Goal: Task Accomplishment & Management: Manage account settings

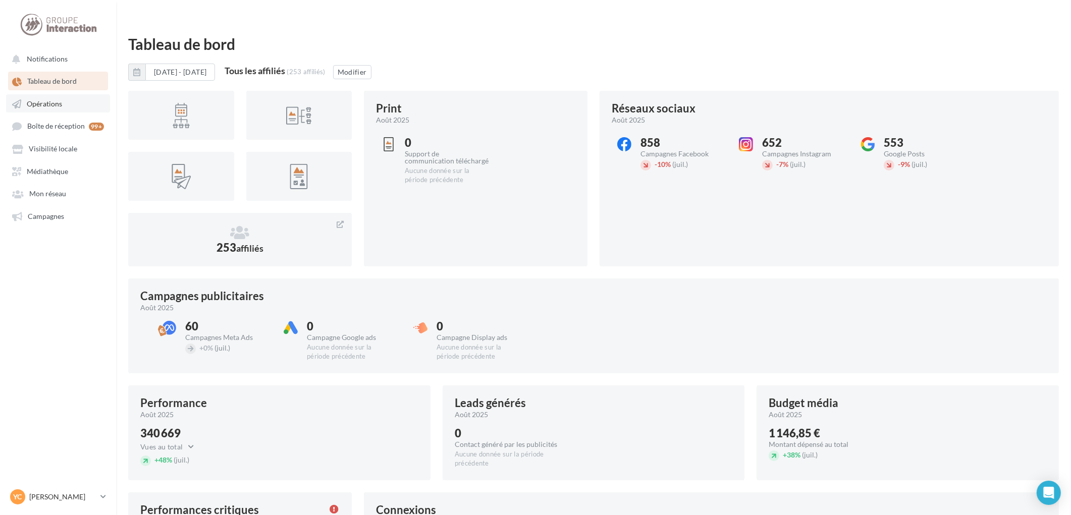
click at [39, 102] on span "Opérations" at bounding box center [44, 103] width 35 height 9
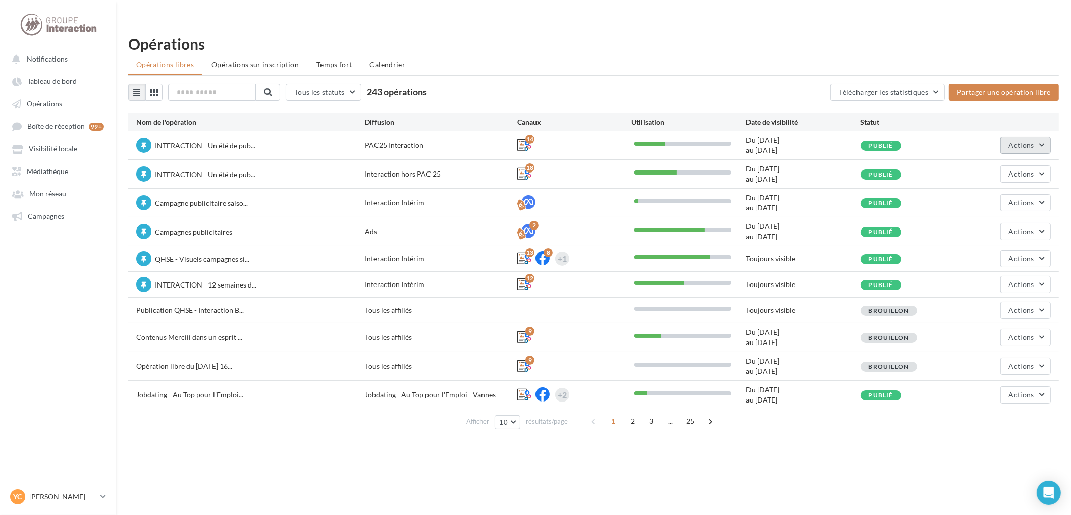
click at [1043, 137] on button "Actions" at bounding box center [1025, 145] width 50 height 17
click at [970, 261] on button "Dépublier" at bounding box center [997, 274] width 107 height 26
click at [1032, 137] on button "Actions" at bounding box center [1025, 145] width 50 height 17
click at [970, 261] on button "Enlever la mise en avant" at bounding box center [997, 274] width 107 height 26
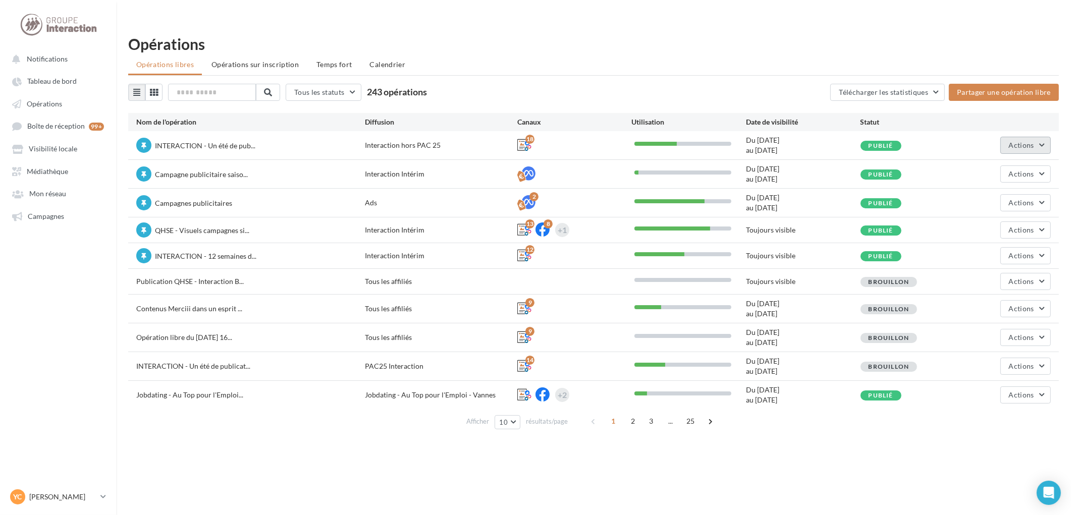
click at [1026, 141] on span "Actions" at bounding box center [1021, 145] width 25 height 9
click at [966, 261] on button "Dépublier" at bounding box center [997, 274] width 107 height 26
click at [1021, 141] on span "Actions" at bounding box center [1021, 145] width 25 height 9
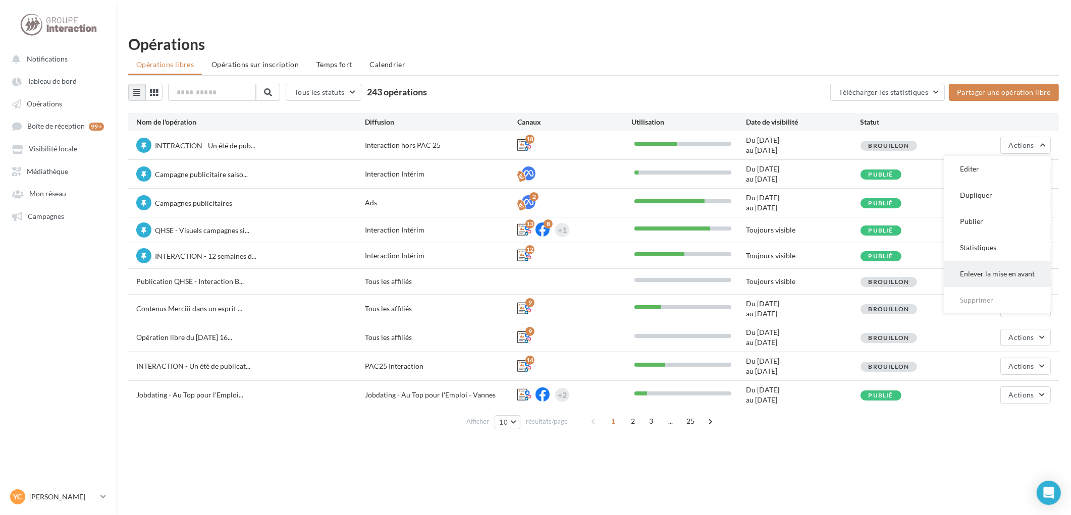
click at [984, 261] on button "Enlever la mise en avant" at bounding box center [997, 274] width 107 height 26
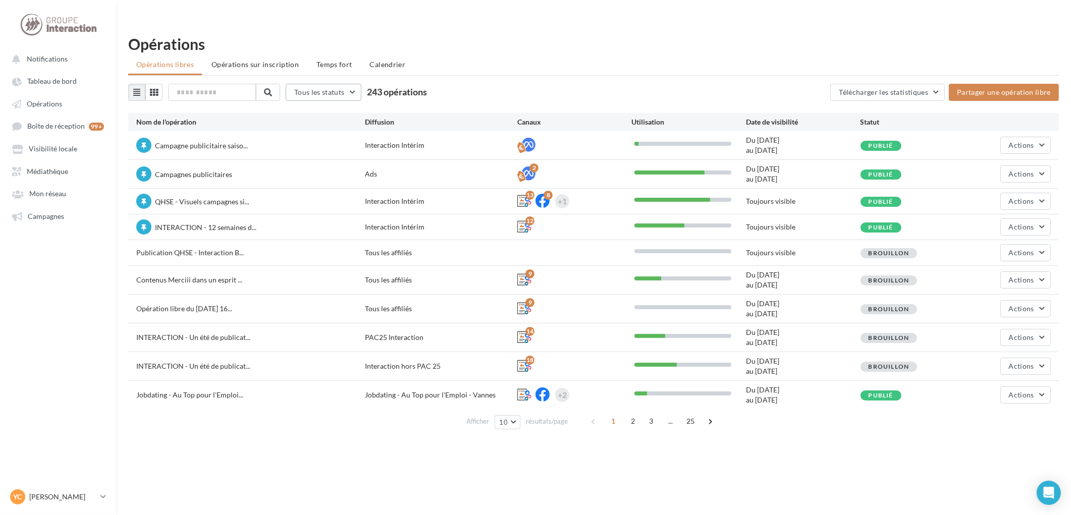
click at [354, 84] on button "Tous les statuts" at bounding box center [324, 92] width 76 height 17
click at [333, 131] on button "Publié" at bounding box center [361, 144] width 151 height 26
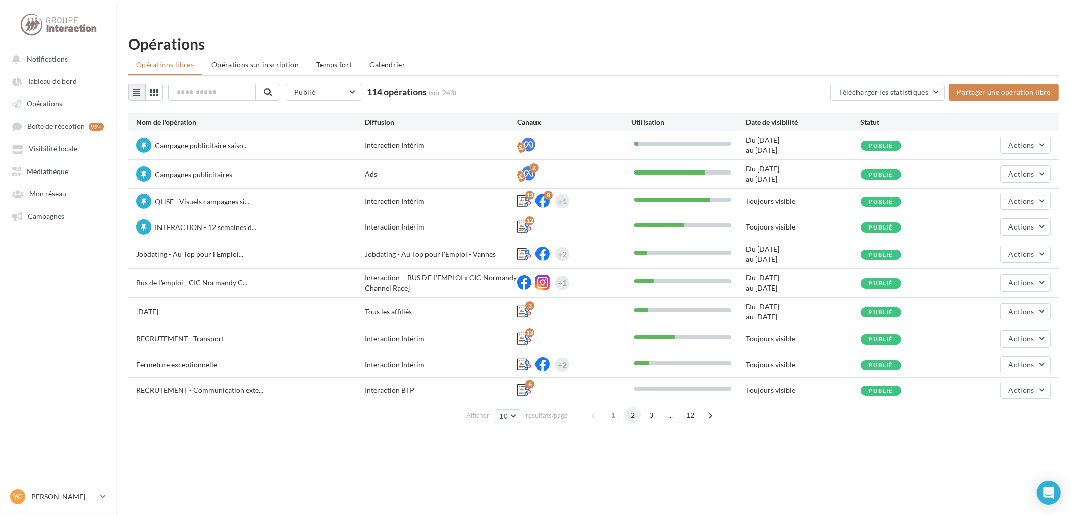
click at [633, 407] on span "2" at bounding box center [633, 415] width 16 height 16
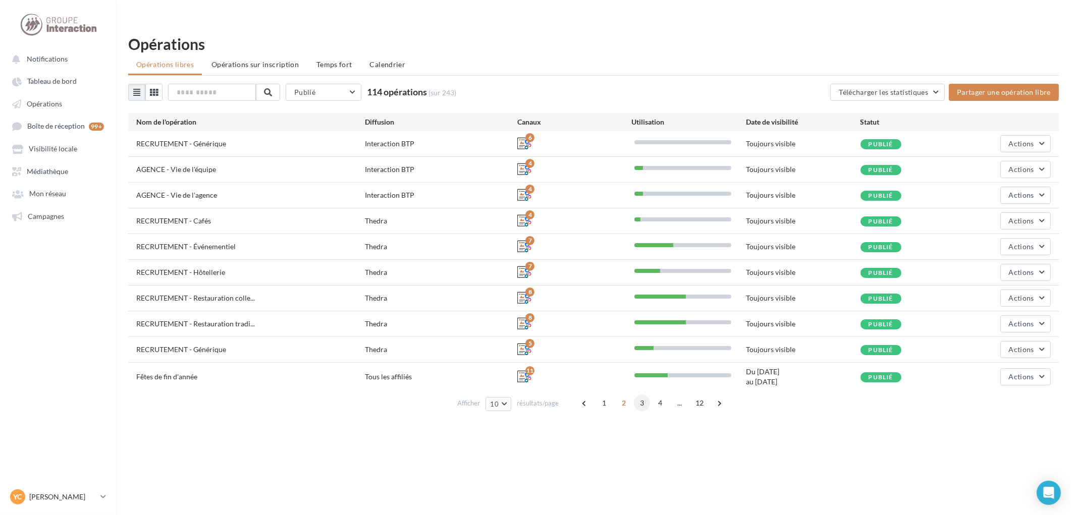
click at [645, 395] on span "3" at bounding box center [642, 403] width 16 height 16
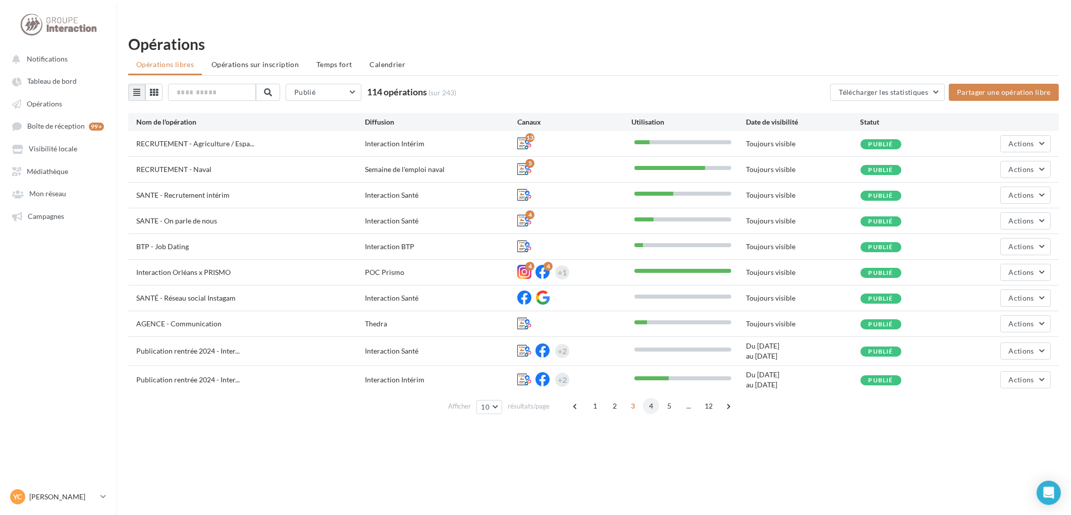
click at [653, 398] on span "4" at bounding box center [651, 406] width 16 height 16
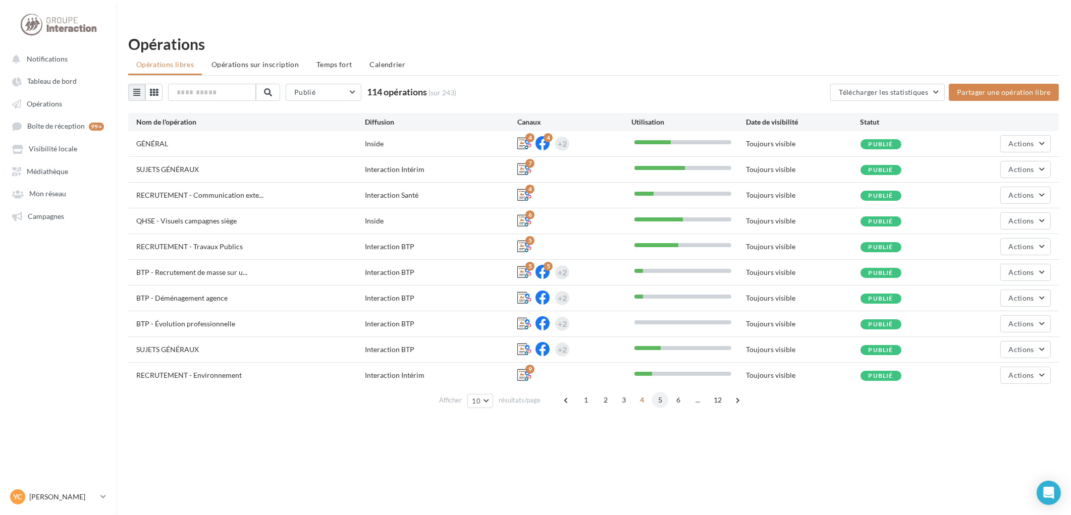
click at [659, 392] on span "5" at bounding box center [660, 400] width 16 height 16
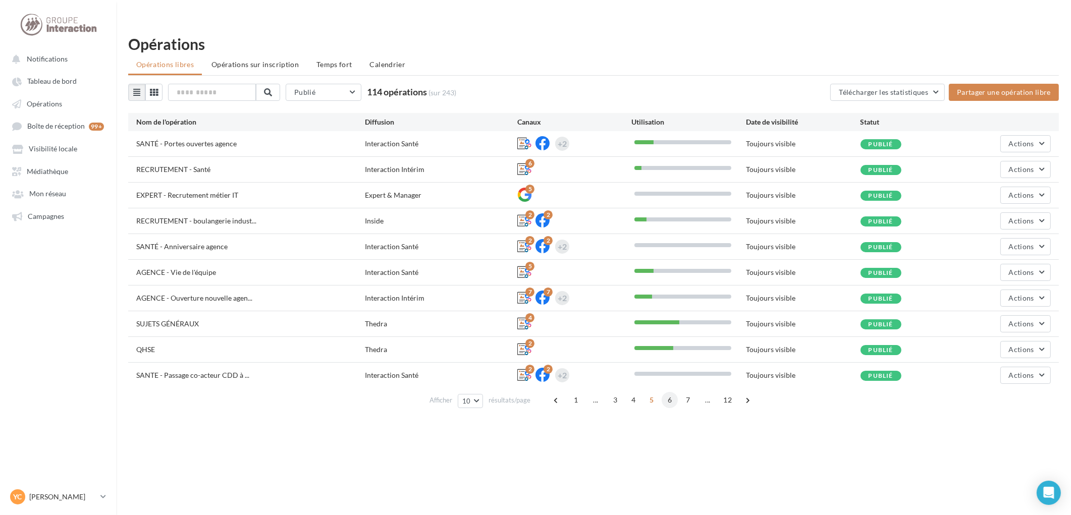
click at [673, 392] on span "6" at bounding box center [670, 400] width 16 height 16
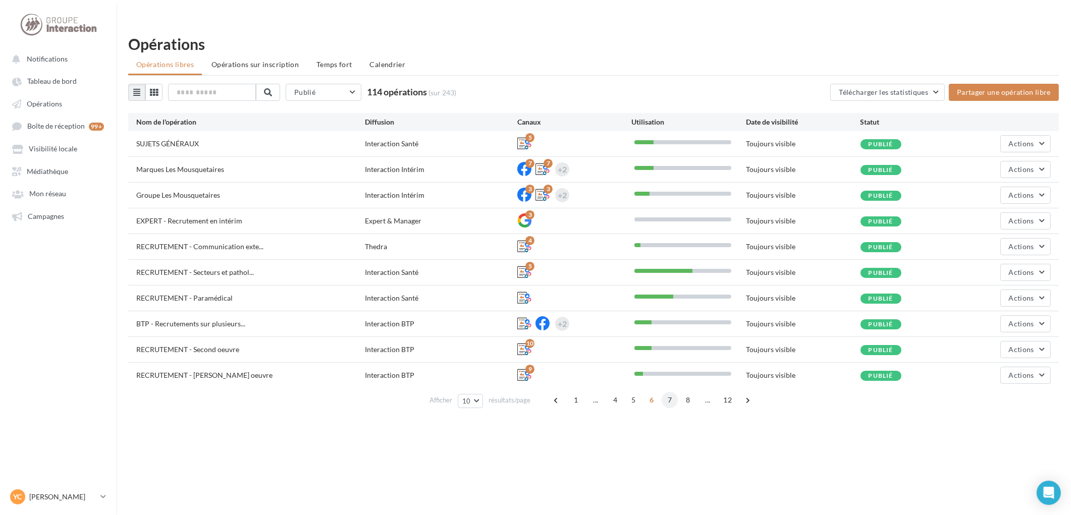
click at [670, 392] on span "7" at bounding box center [670, 400] width 16 height 16
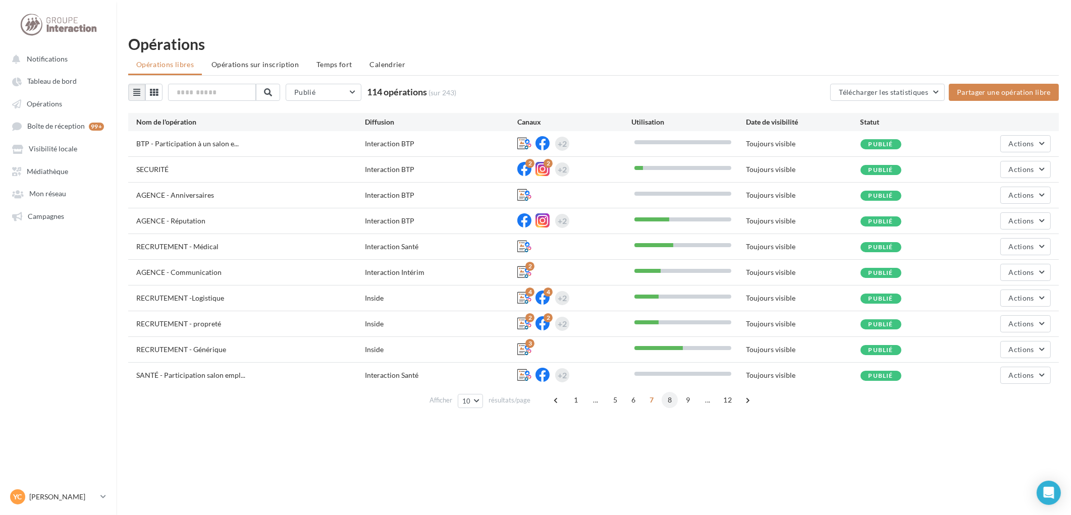
click at [672, 392] on span "8" at bounding box center [670, 400] width 16 height 16
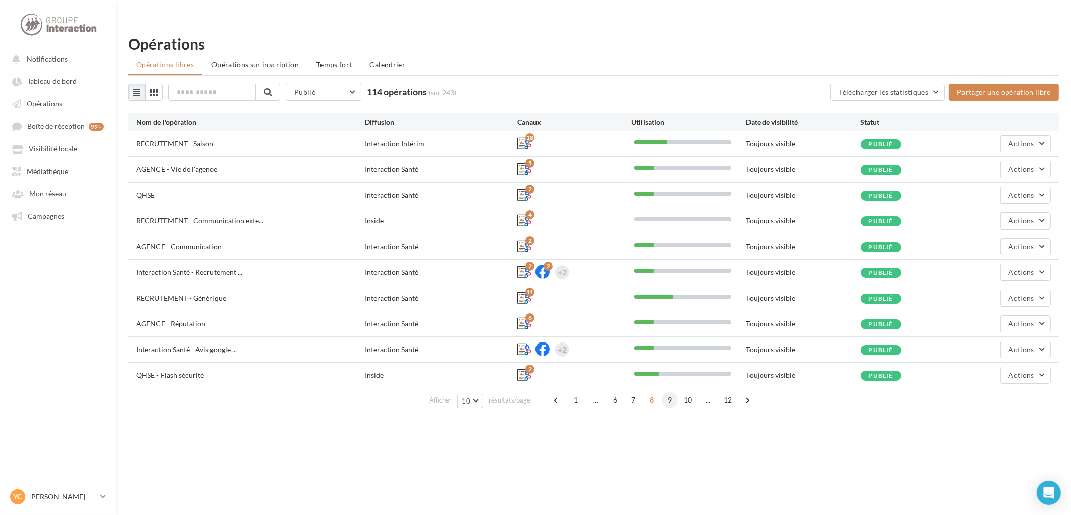
click at [669, 392] on span "9" at bounding box center [670, 400] width 16 height 16
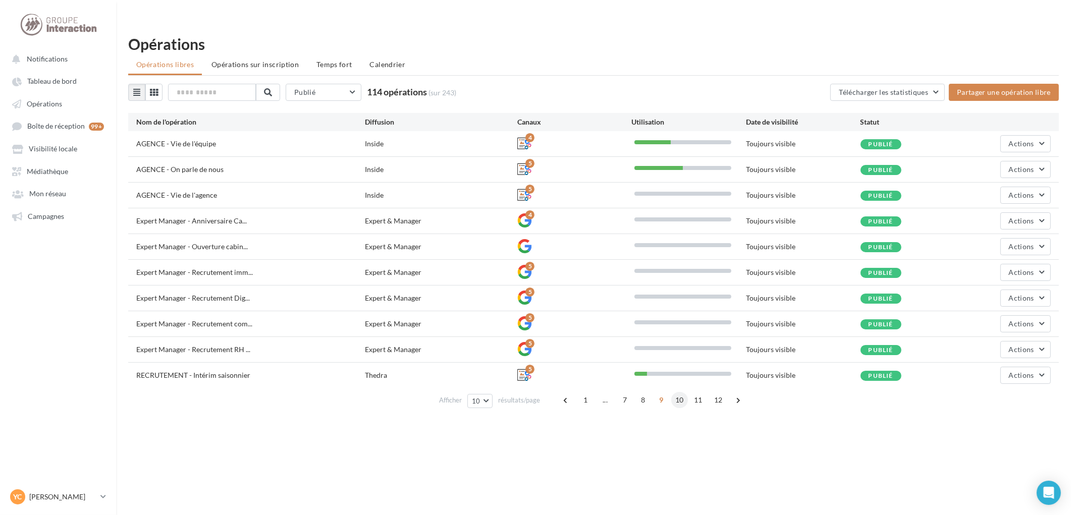
click at [679, 392] on span "10" at bounding box center [679, 400] width 17 height 16
click at [686, 392] on span "11" at bounding box center [689, 400] width 17 height 16
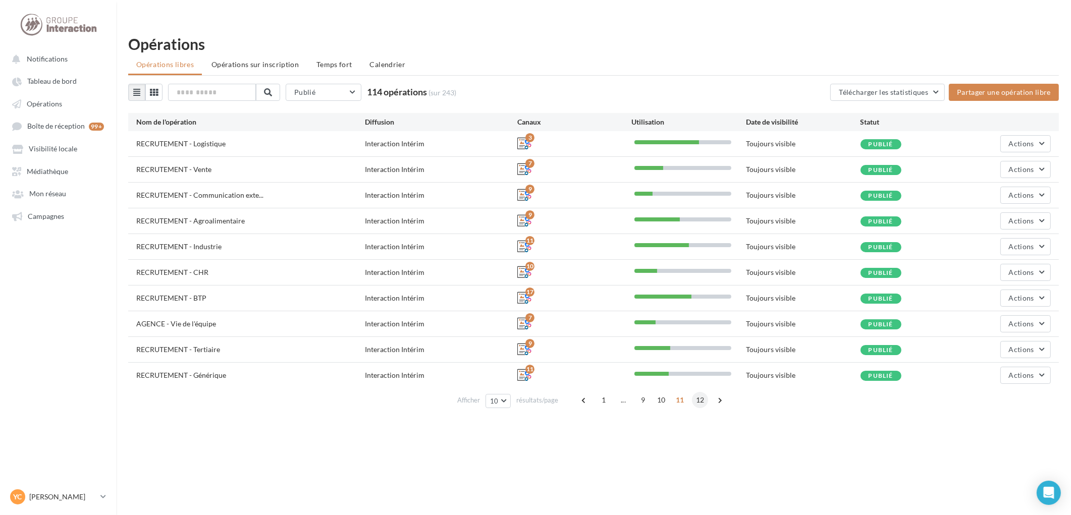
click at [707, 392] on span "12" at bounding box center [700, 400] width 17 height 16
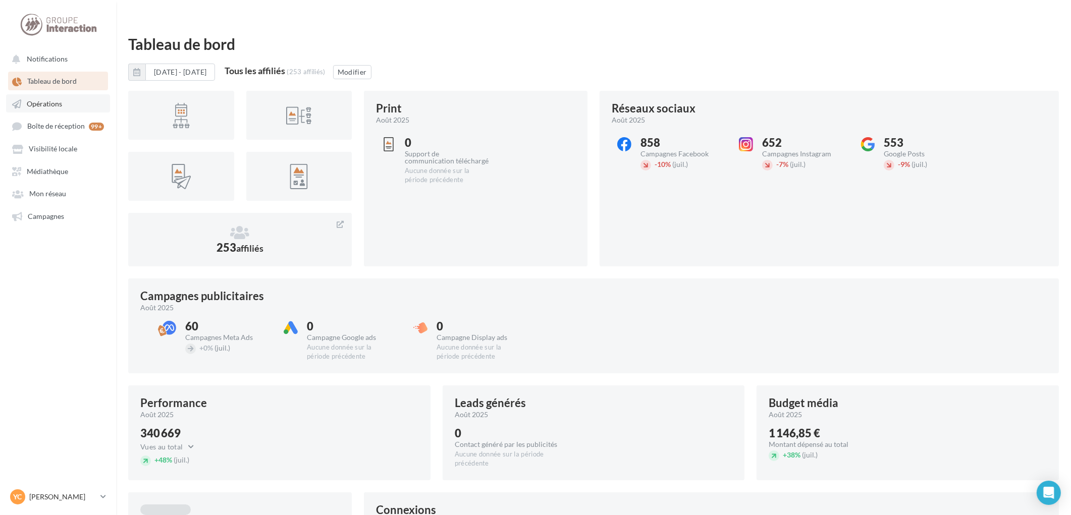
click at [41, 104] on span "Opérations" at bounding box center [44, 103] width 35 height 9
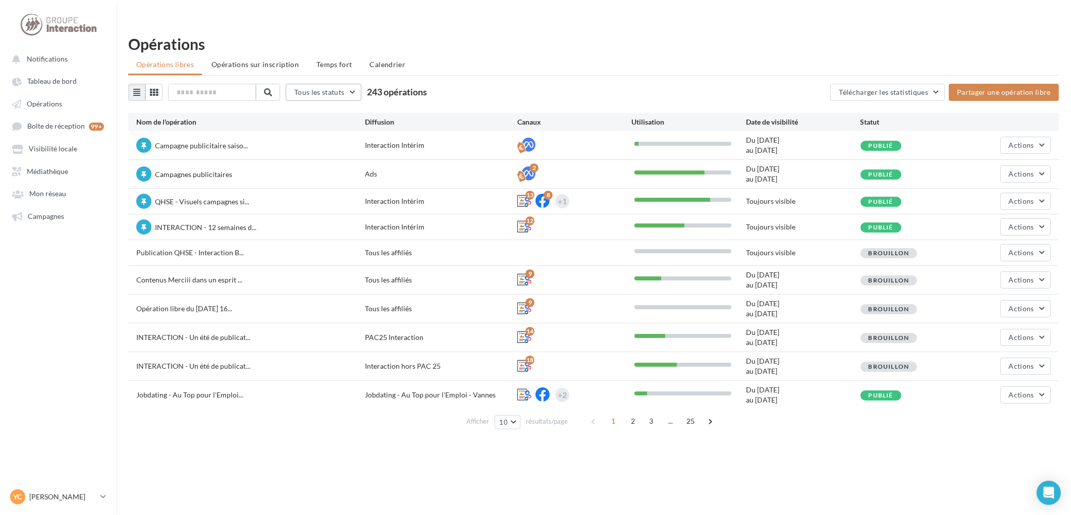
click at [344, 88] on span "Tous les statuts" at bounding box center [319, 92] width 50 height 9
click at [332, 131] on button "Publié" at bounding box center [361, 144] width 151 height 26
